Goal: Task Accomplishment & Management: Complete application form

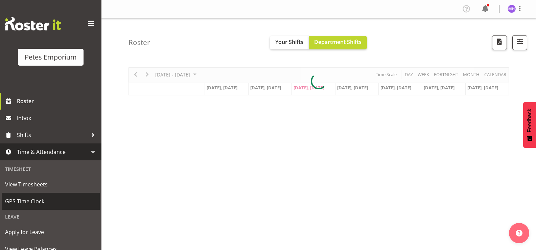
click at [43, 201] on span "GPS Time Clock" at bounding box center [50, 201] width 91 height 10
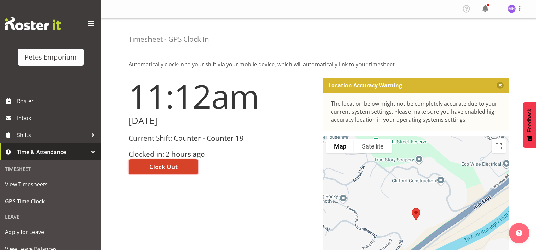
click at [155, 165] on span "Clock Out" at bounding box center [163, 166] width 28 height 9
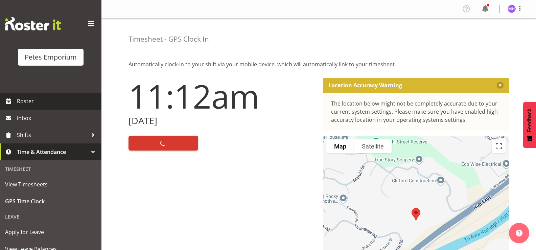
click at [56, 100] on span "Roster" at bounding box center [57, 101] width 81 height 10
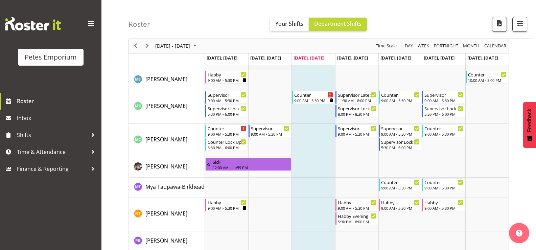
scroll to position [473, 0]
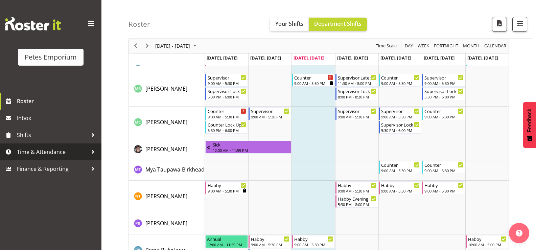
click at [59, 151] on span "Time & Attendance" at bounding box center [52, 152] width 71 height 10
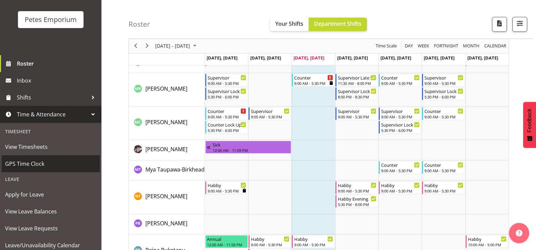
scroll to position [60, 0]
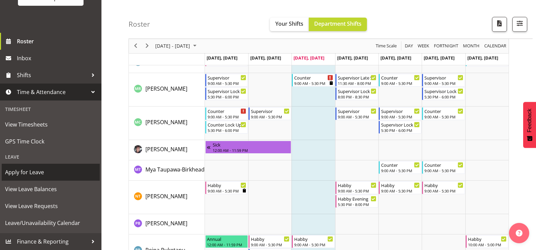
click at [51, 171] on span "Apply for Leave" at bounding box center [50, 172] width 91 height 10
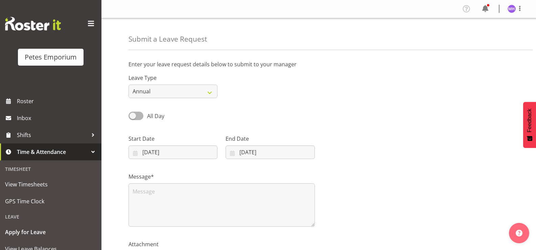
select select "9"
select select "2025"
click at [153, 95] on select "Annual Sick Leave Without Pay Bereavement Domestic Violence Parental Jury Servi…" at bounding box center [172, 91] width 89 height 14
select select "Sick"
click at [128, 84] on select "Annual Sick Leave Without Pay Bereavement Domestic Violence Parental Jury Servi…" at bounding box center [172, 91] width 89 height 14
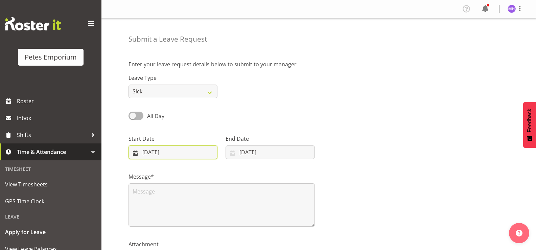
click at [172, 150] on input "01/10/2025" at bounding box center [172, 152] width 89 height 14
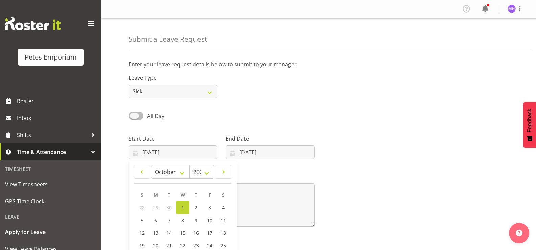
click at [136, 120] on span at bounding box center [135, 116] width 15 height 8
click at [133, 118] on input "All Day" at bounding box center [130, 116] width 4 height 4
checkbox input "true"
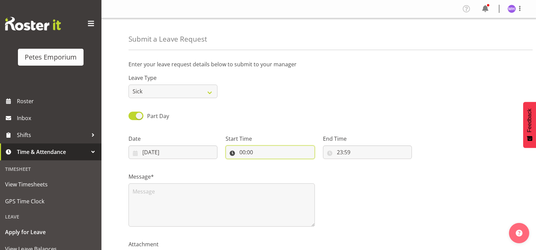
click at [250, 155] on input "00:00" at bounding box center [269, 152] width 89 height 14
click at [272, 170] on select "00 01 02 03 04 05 06 07 08 09 10 11 12 13 14 15 16 17 18 19 20 21 22 23" at bounding box center [271, 170] width 15 height 14
select select "11"
click at [264, 163] on select "00 01 02 03 04 05 06 07 08 09 10 11 12 13 14 15 16 17 18 19 20 21 22 23" at bounding box center [271, 170] width 15 height 14
type input "11:00"
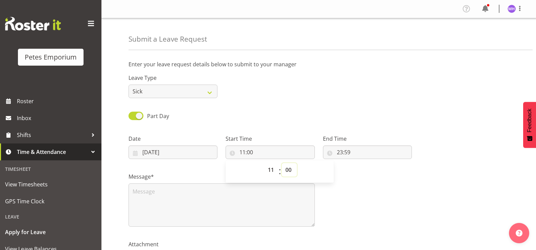
click at [290, 170] on select "00 01 02 03 04 05 06 07 08 09 10 11 12 13 14 15 16 17 18 19 20 21 22 23 24 25 2…" at bounding box center [288, 170] width 15 height 14
select select "15"
click at [281, 163] on select "00 01 02 03 04 05 06 07 08 09 10 11 12 13 14 15 16 17 18 19 20 21 22 23 24 25 2…" at bounding box center [288, 170] width 15 height 14
type input "11:15"
click at [365, 153] on input "23:59" at bounding box center [367, 152] width 89 height 14
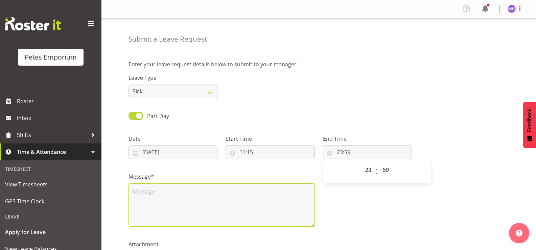
click at [245, 217] on textarea at bounding box center [221, 204] width 186 height 43
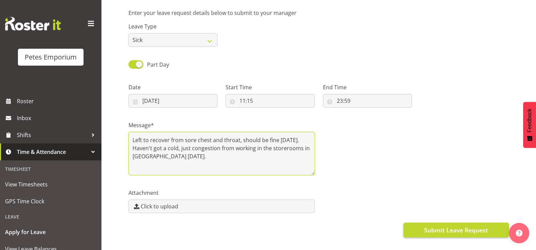
scroll to position [81, 0]
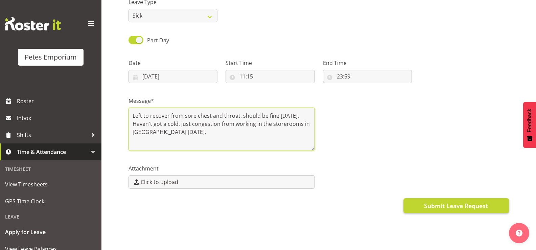
type textarea "Left to recover from sore chest and throat, should be fine tomorrow. Haven't go…"
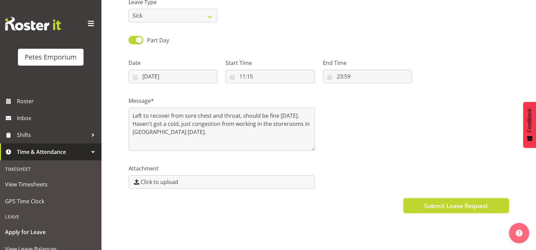
click at [441, 201] on span "Submit Leave Request" at bounding box center [456, 205] width 64 height 9
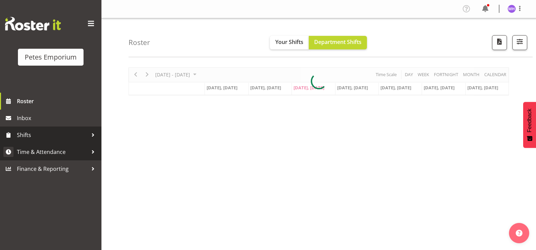
click at [49, 148] on span "Time & Attendance" at bounding box center [52, 152] width 71 height 10
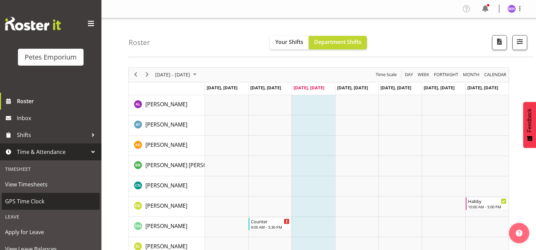
click at [42, 201] on span "GPS Time Clock" at bounding box center [50, 201] width 91 height 10
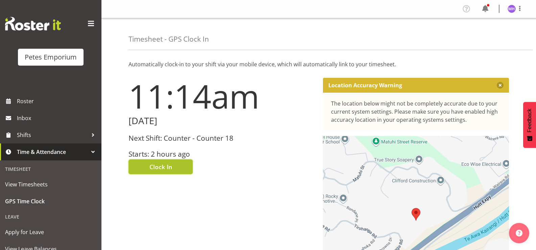
click at [157, 166] on span "Clock In" at bounding box center [160, 166] width 23 height 9
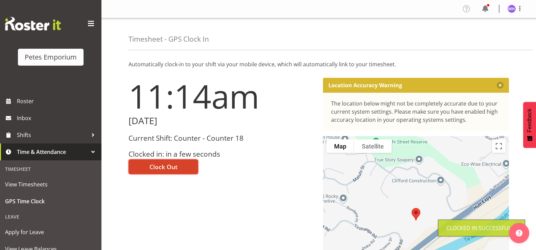
click at [170, 168] on span "Clock Out" at bounding box center [163, 166] width 28 height 9
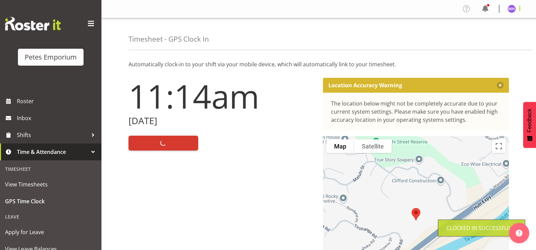
click at [518, 12] on span at bounding box center [519, 8] width 8 height 8
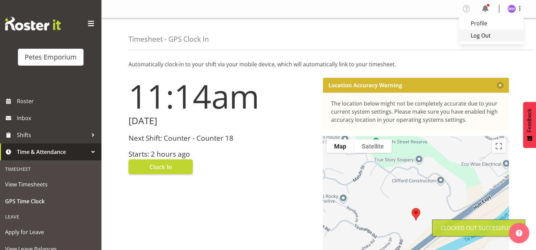
click at [488, 37] on link "Log Out" at bounding box center [491, 35] width 65 height 12
